Goal: Ask a question

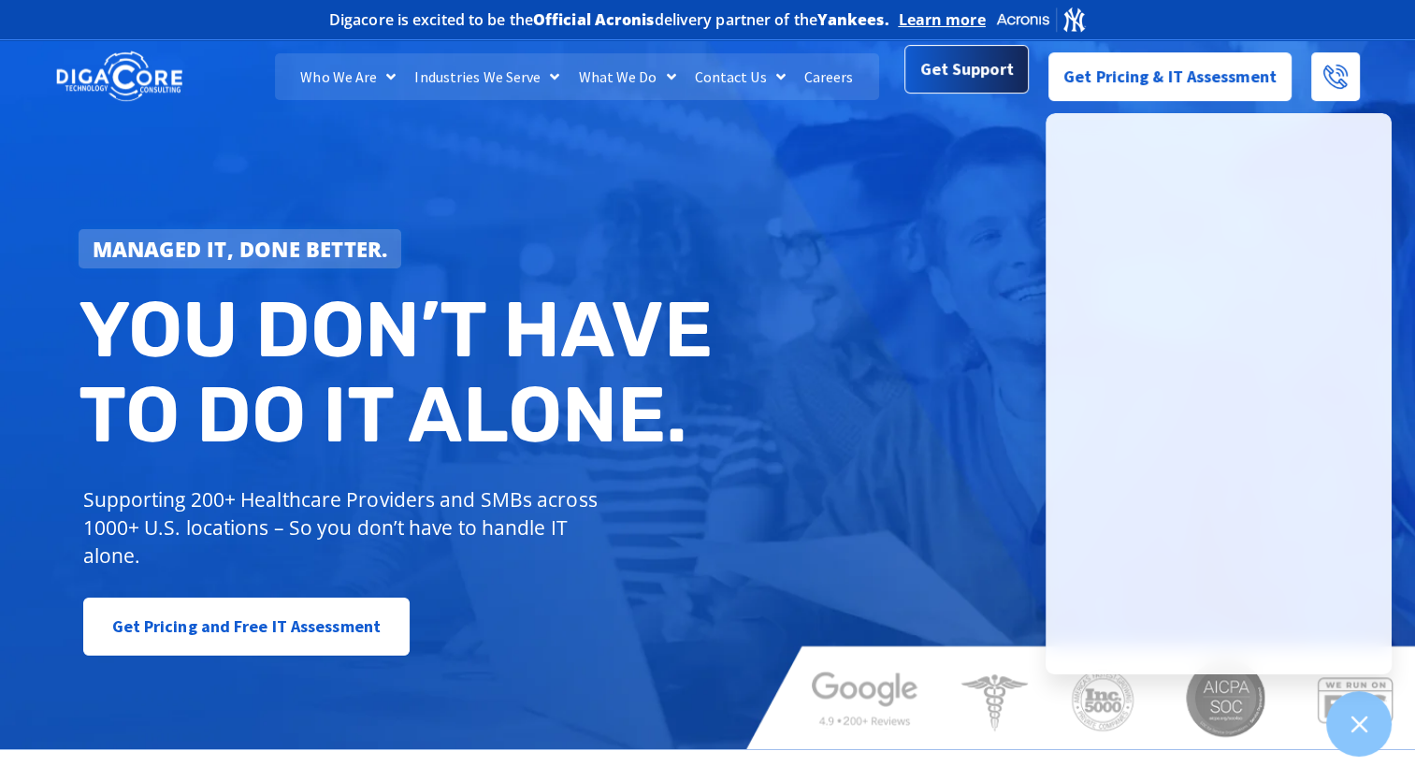
click at [928, 75] on span "Get Support" at bounding box center [967, 68] width 94 height 37
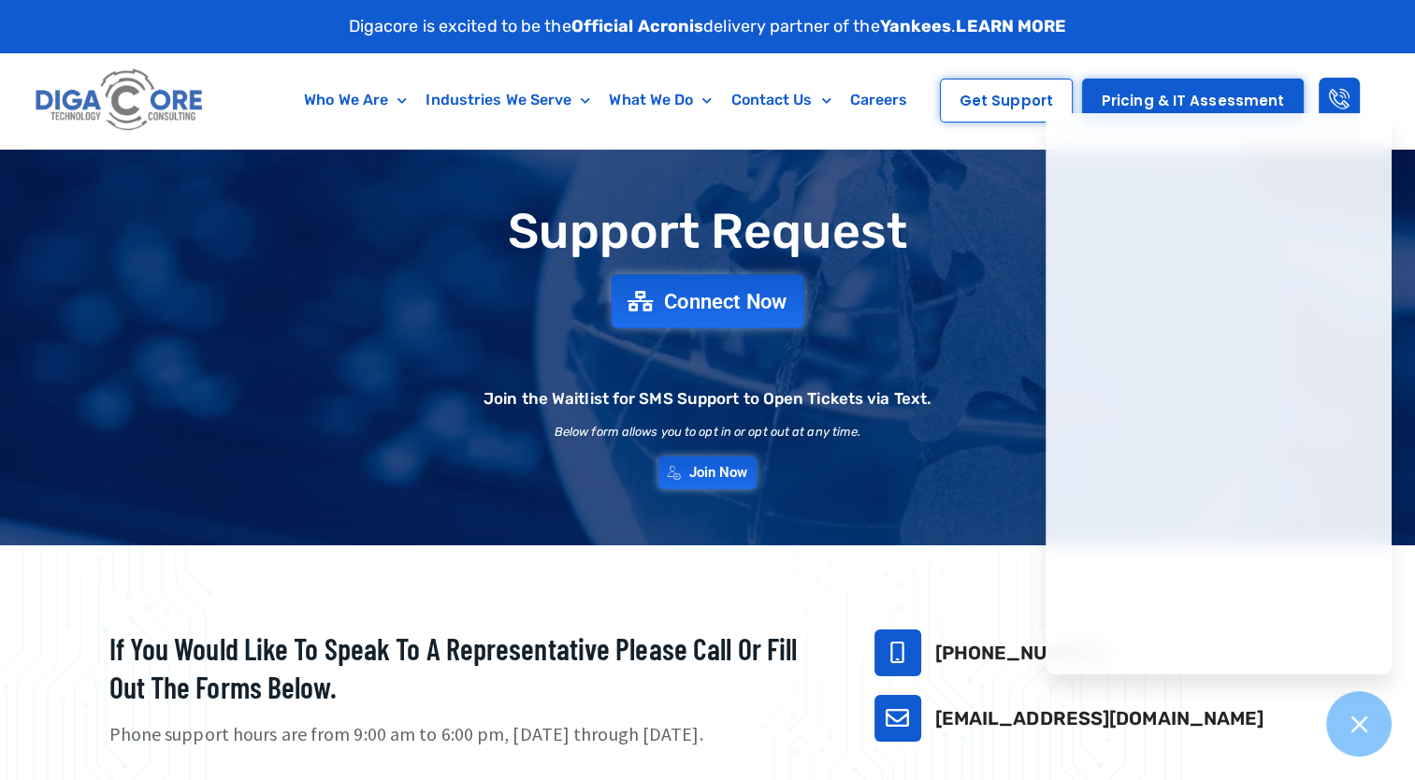
click at [728, 323] on link "Connect Now" at bounding box center [708, 300] width 193 height 53
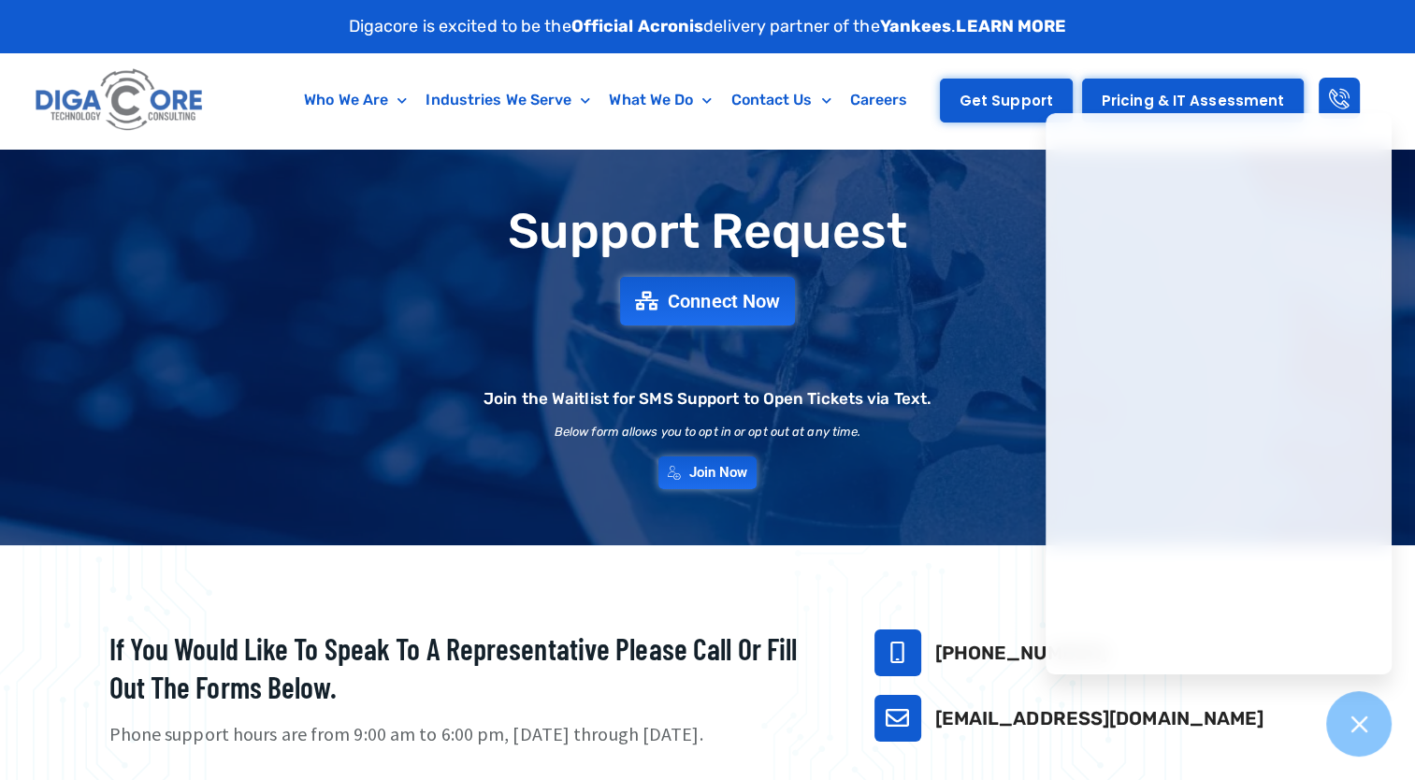
click at [985, 121] on link "Get Support" at bounding box center [1006, 101] width 133 height 44
click at [1406, 108] on div "Who We Are About Us Our Leadership Testimonials Blog Industries We Serve Health…" at bounding box center [707, 100] width 1415 height 95
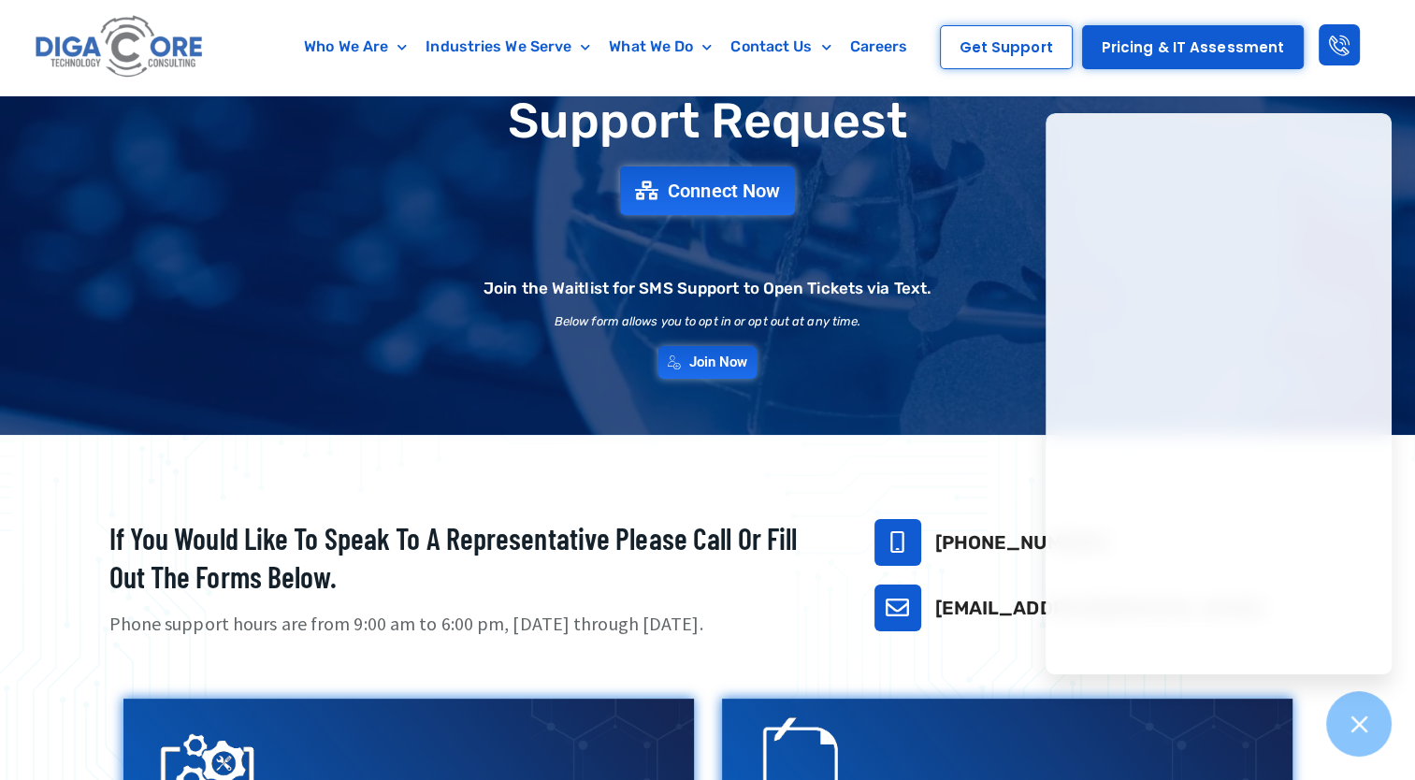
scroll to position [114, 0]
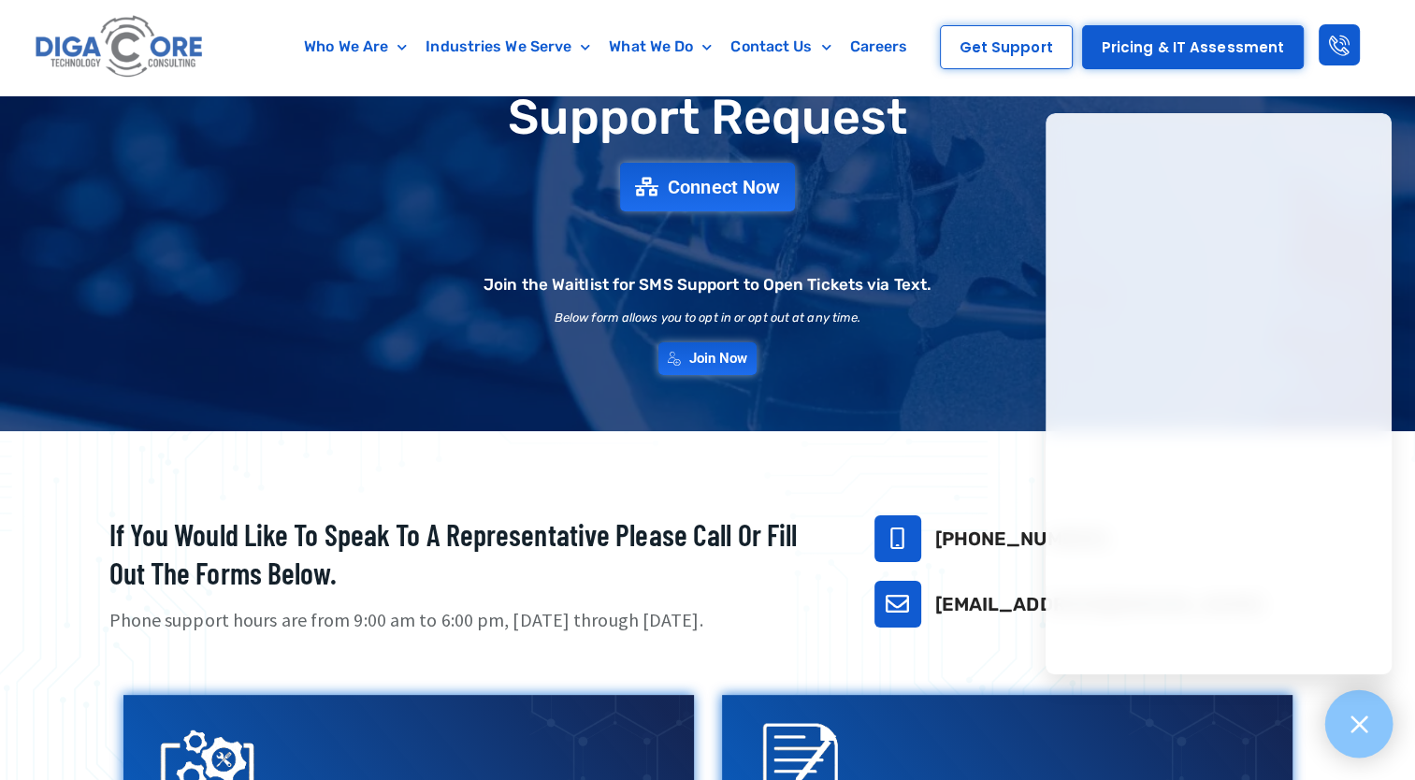
click at [1362, 729] on icon at bounding box center [1359, 724] width 24 height 24
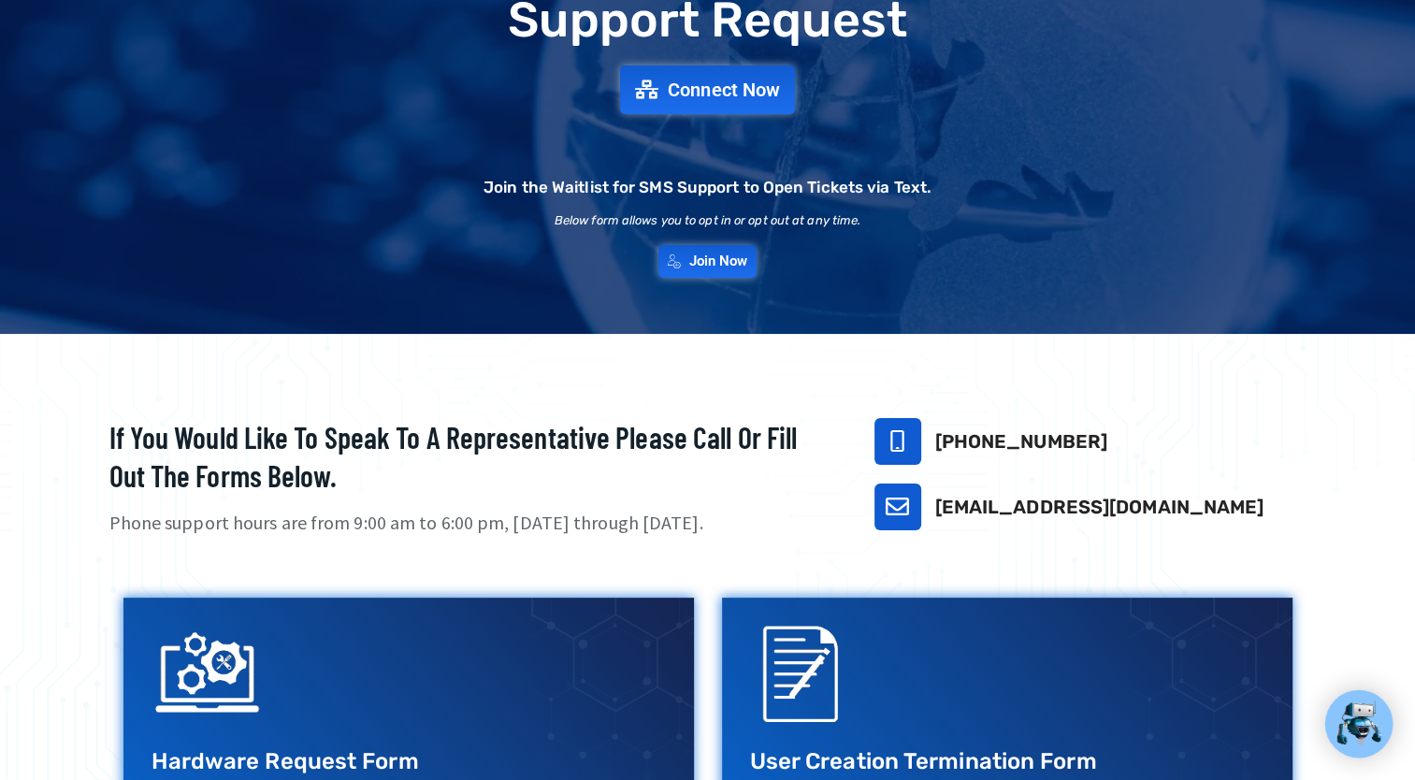
scroll to position [0, 0]
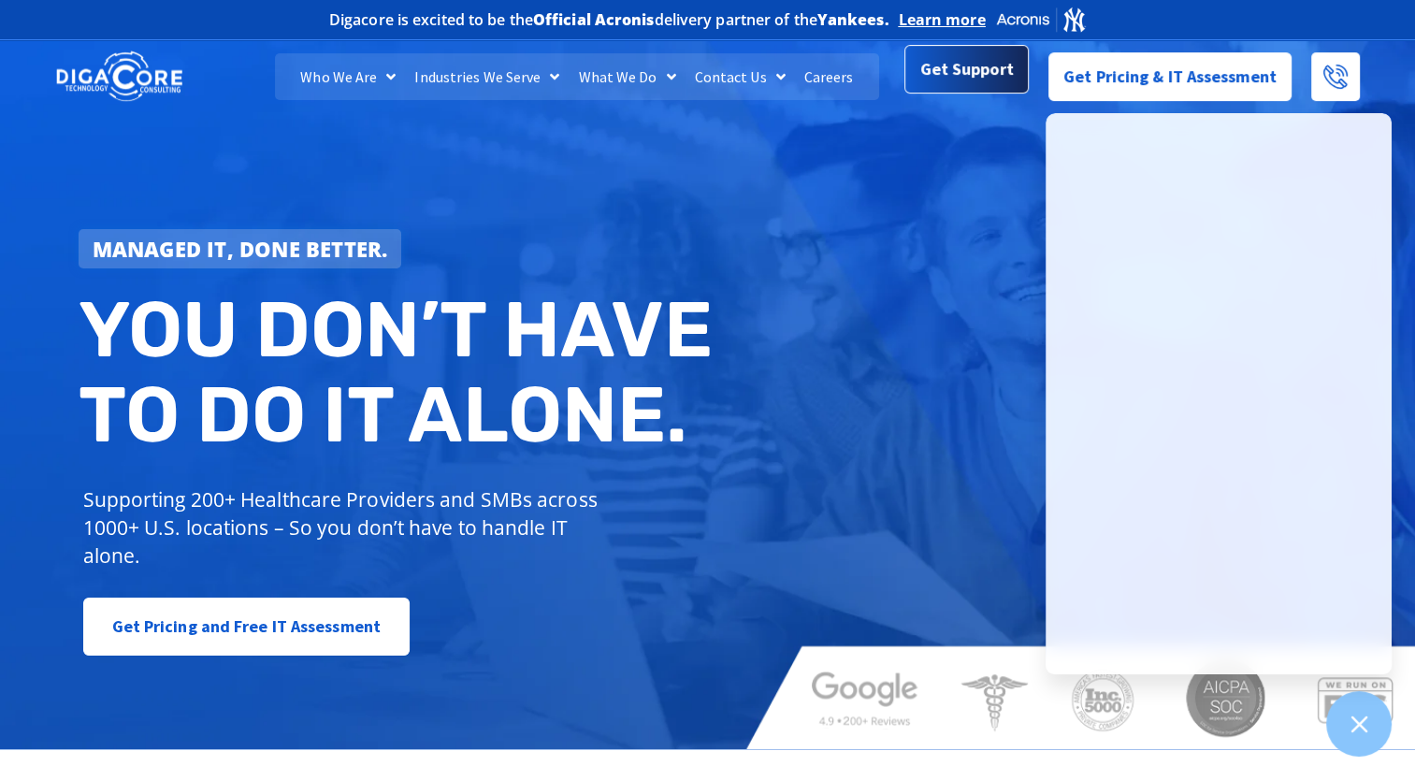
drag, startPoint x: 980, startPoint y: 77, endPoint x: 923, endPoint y: 83, distance: 57.4
click at [923, 83] on span "Get Support" at bounding box center [967, 68] width 94 height 37
